Goal: Transaction & Acquisition: Book appointment/travel/reservation

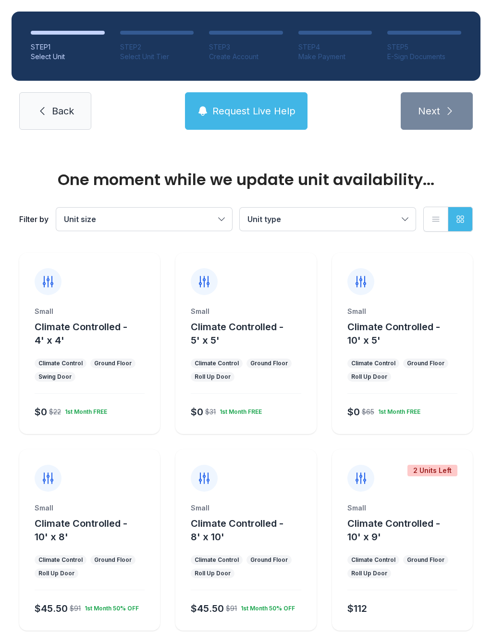
click at [232, 361] on div "Climate Control" at bounding box center [217, 363] width 44 height 8
click at [241, 405] on div "1st Month FREE" at bounding box center [239, 410] width 46 height 12
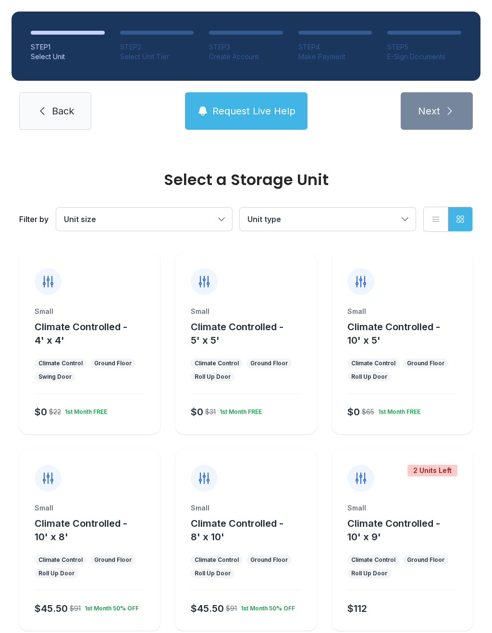
click at [258, 354] on div "Small Climate Controlled - 5' x 5' Climate Control Ground Floor Roll Up Door $0…" at bounding box center [245, 370] width 141 height 127
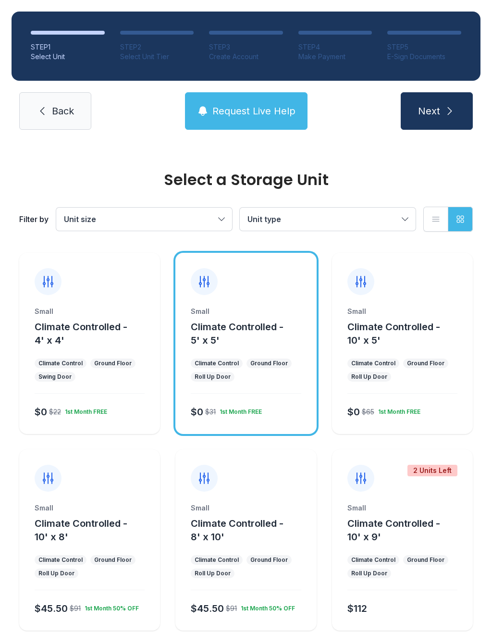
click at [457, 107] on button "Next" at bounding box center [437, 110] width 72 height 37
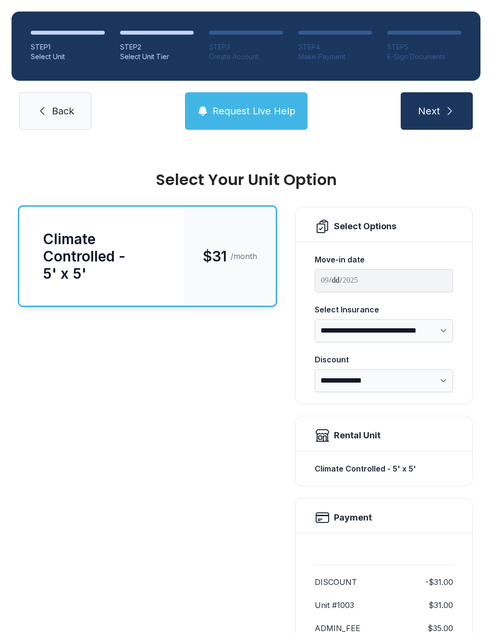
click at [454, 109] on icon "submit" at bounding box center [450, 111] width 12 height 12
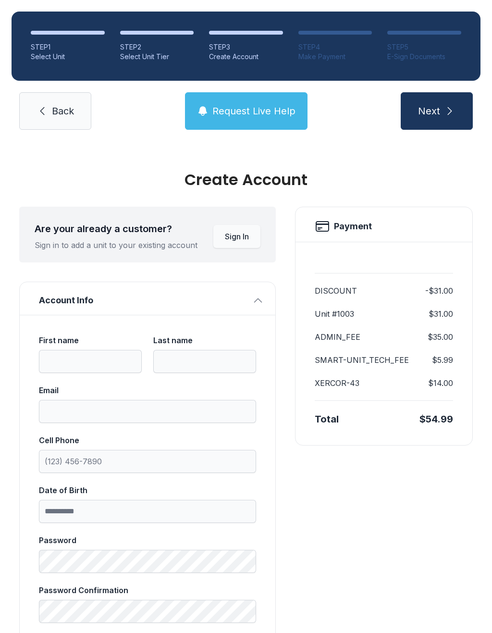
click at [453, 103] on button "Next" at bounding box center [437, 110] width 72 height 37
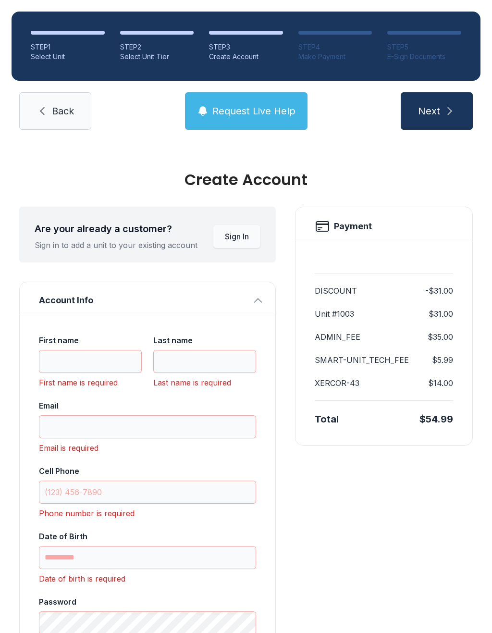
click at [81, 110] on link "Back" at bounding box center [55, 110] width 72 height 37
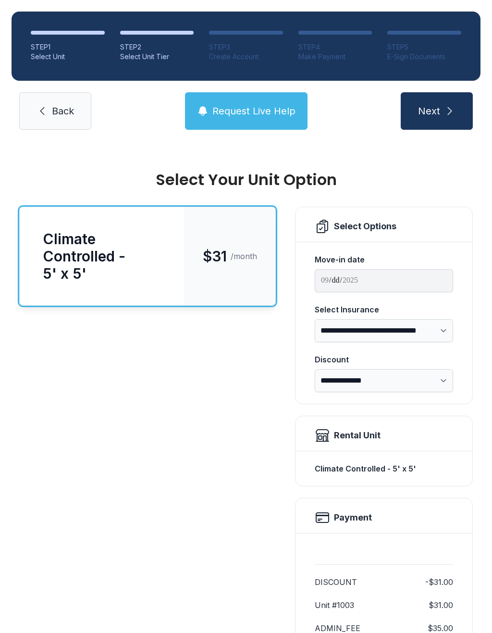
click at [74, 116] on span "Back" at bounding box center [63, 110] width 22 height 13
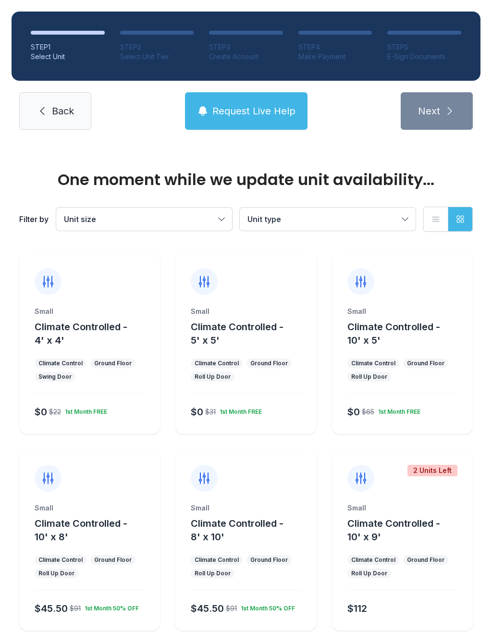
click at [62, 111] on span "Back" at bounding box center [63, 110] width 22 height 13
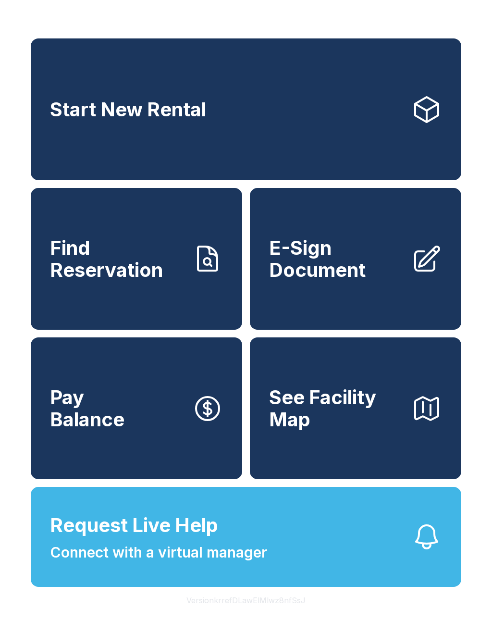
click at [327, 418] on span "See Facility Map" at bounding box center [336, 408] width 135 height 44
